Goal: Task Accomplishment & Management: Manage account settings

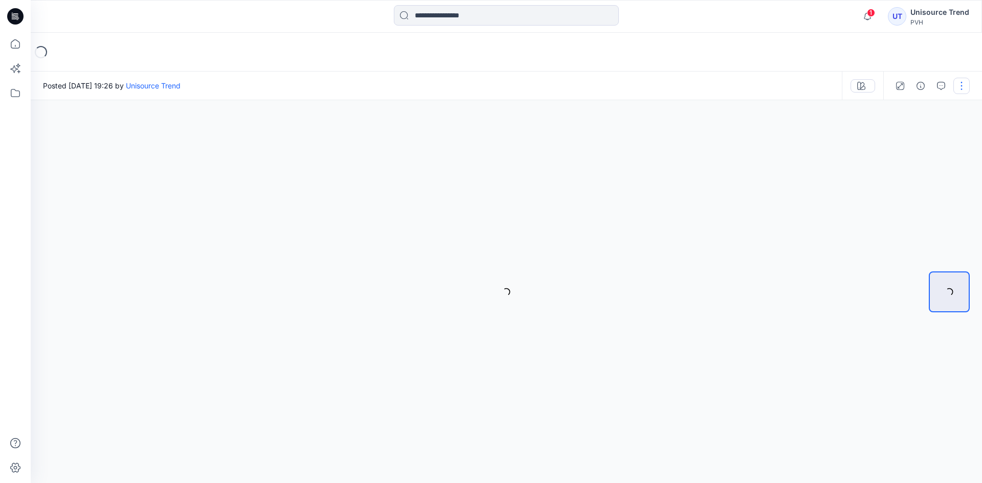
click at [960, 81] on button "button" at bounding box center [961, 86] width 16 height 16
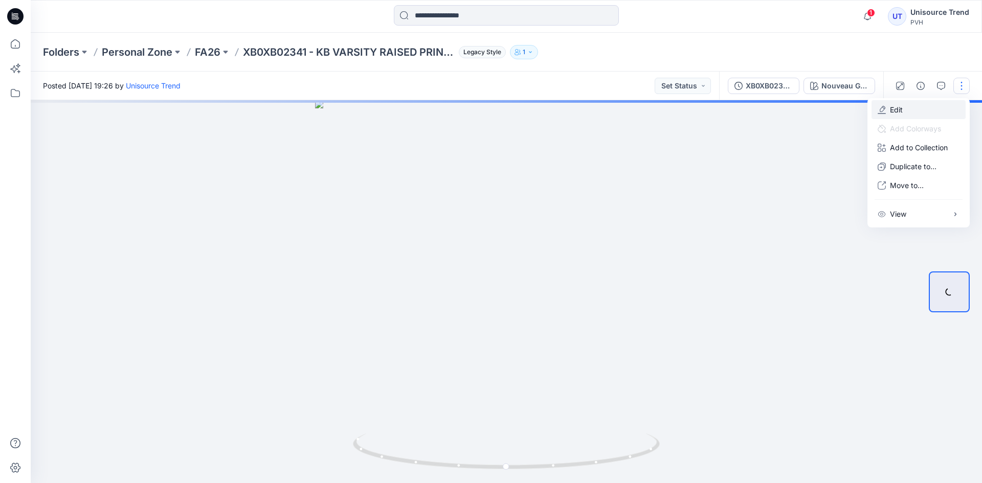
click at [930, 103] on button "Edit" at bounding box center [918, 109] width 94 height 19
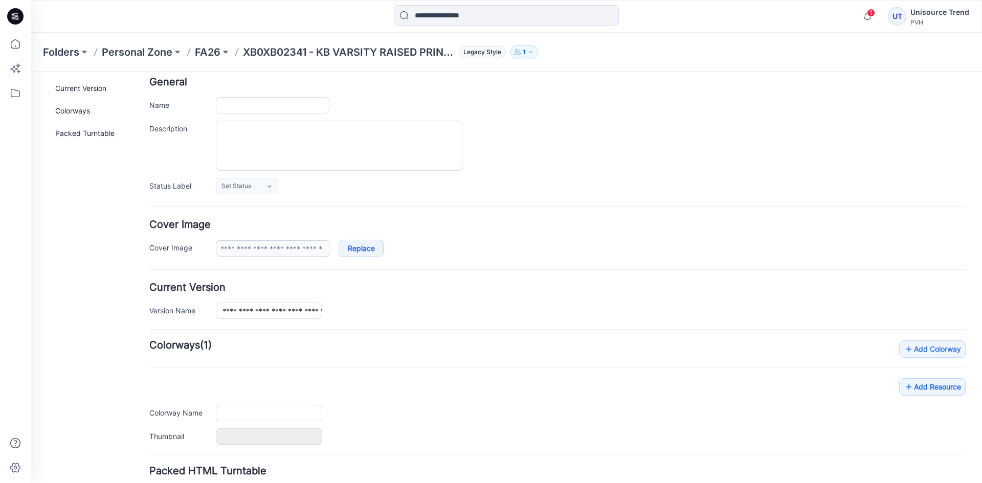
type input "**********"
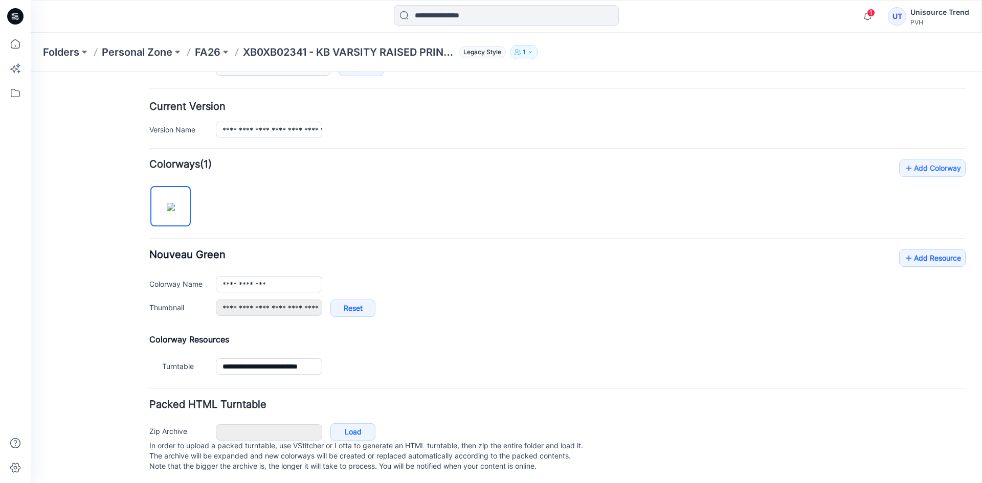
scroll to position [244, 0]
click at [928, 247] on link "Add Resource" at bounding box center [932, 255] width 66 height 17
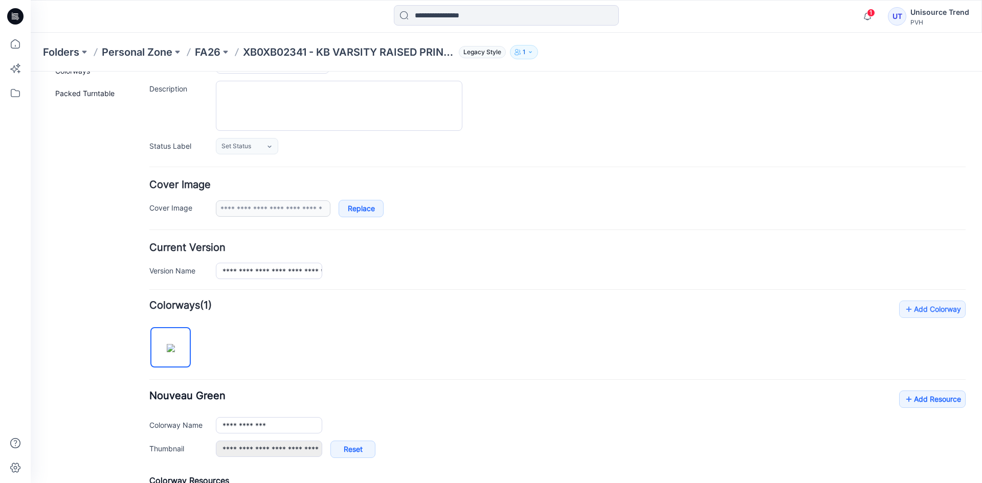
scroll to position [0, 0]
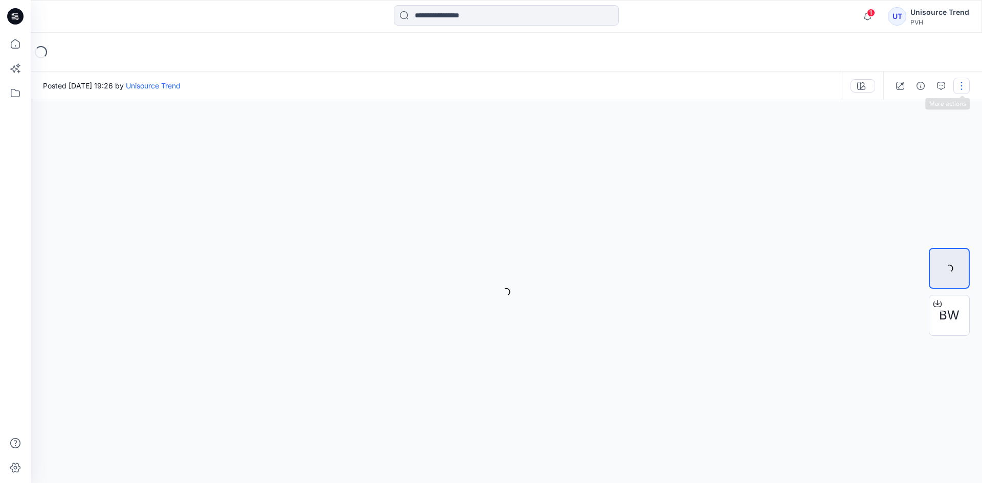
click at [963, 81] on button "button" at bounding box center [961, 86] width 16 height 16
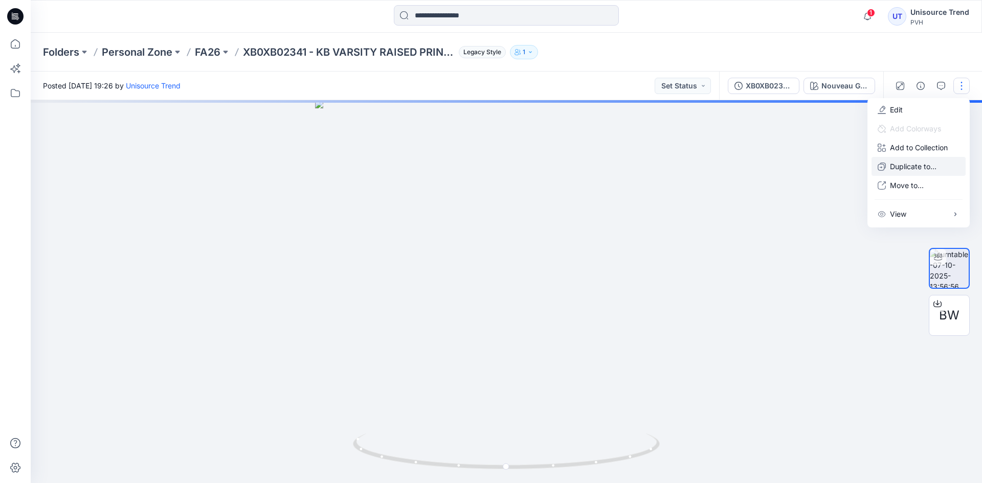
click at [905, 170] on p "Duplicate to..." at bounding box center [913, 166] width 47 height 11
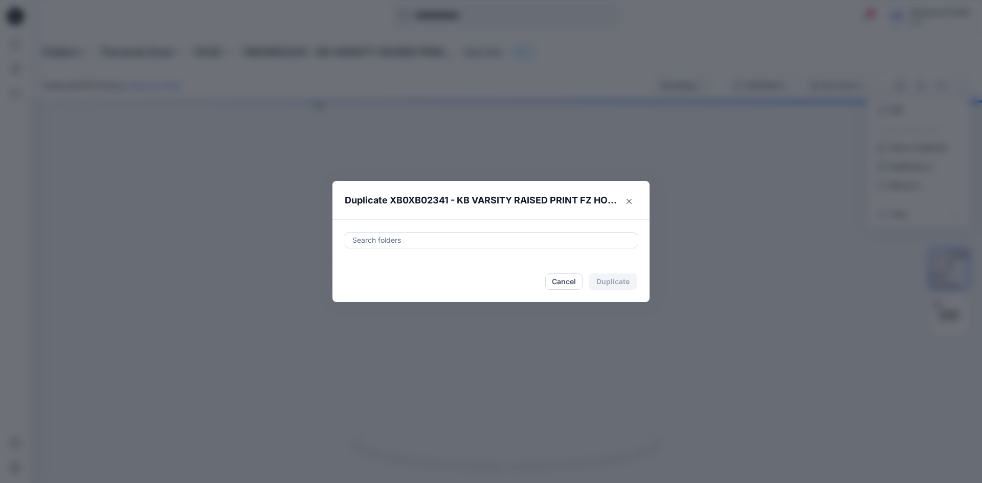
click at [528, 237] on div at bounding box center [490, 240] width 279 height 12
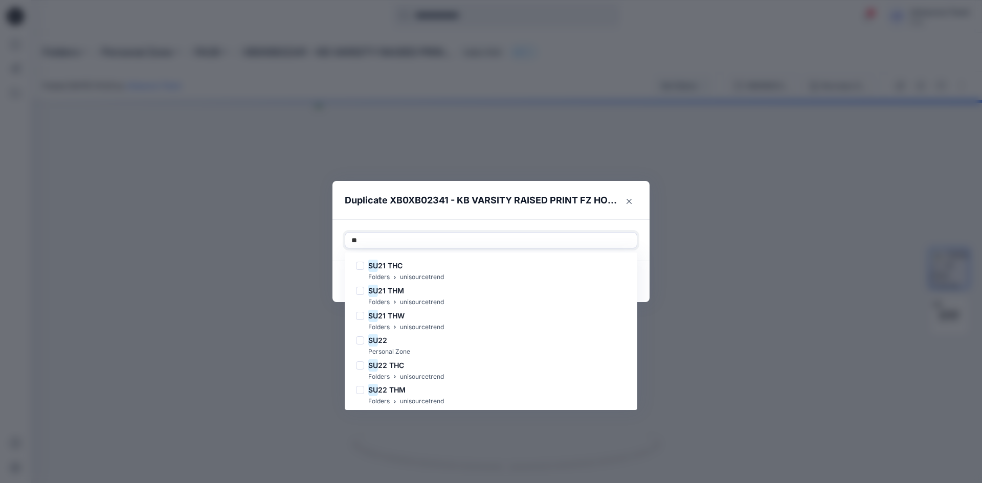
type input "*"
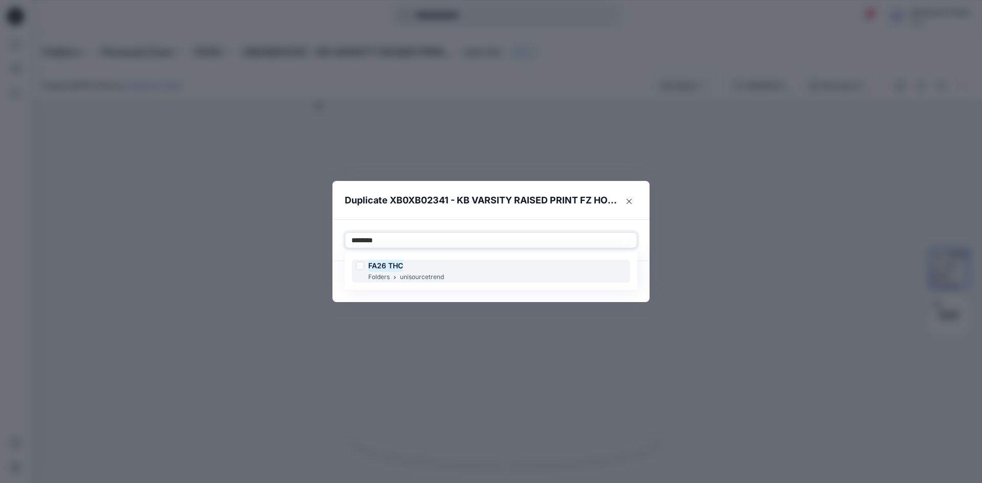
click at [358, 266] on div at bounding box center [360, 266] width 8 height 8
type input "********"
click at [343, 290] on footer "Cancel Duplicate" at bounding box center [490, 281] width 317 height 41
click at [621, 275] on button "Duplicate" at bounding box center [612, 282] width 49 height 16
click at [621, 282] on button "Close" at bounding box center [620, 282] width 33 height 16
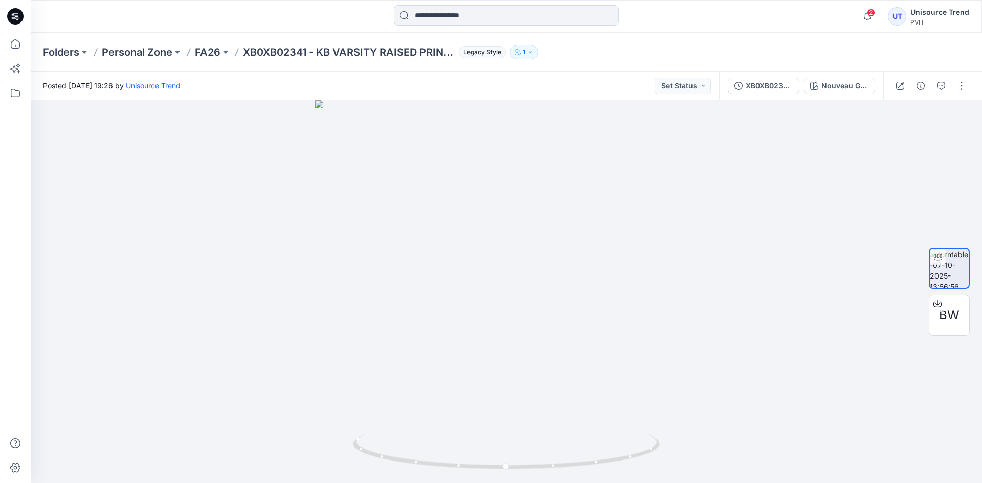
drag, startPoint x: 9, startPoint y: 15, endPoint x: 52, endPoint y: 5, distance: 44.6
click at [15, 15] on icon at bounding box center [15, 16] width 16 height 33
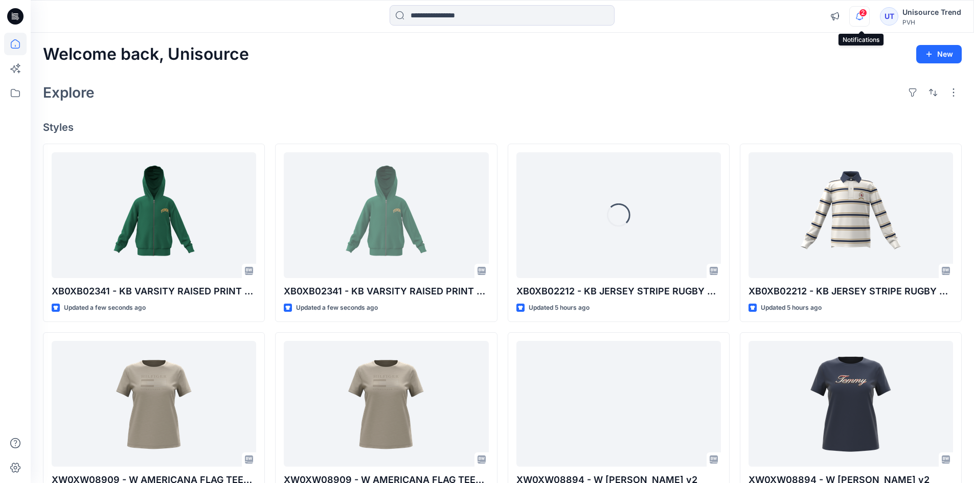
click at [862, 16] on icon "button" at bounding box center [859, 16] width 19 height 20
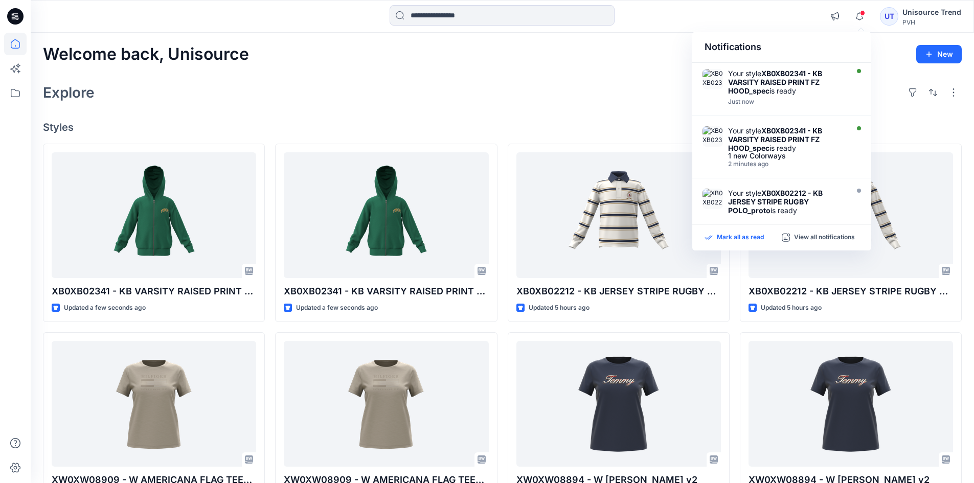
click at [738, 234] on p "Mark all as read" at bounding box center [740, 237] width 47 height 9
click at [607, 53] on div "Welcome back, Unisource New" at bounding box center [502, 54] width 919 height 19
